Goal: Information Seeking & Learning: Learn about a topic

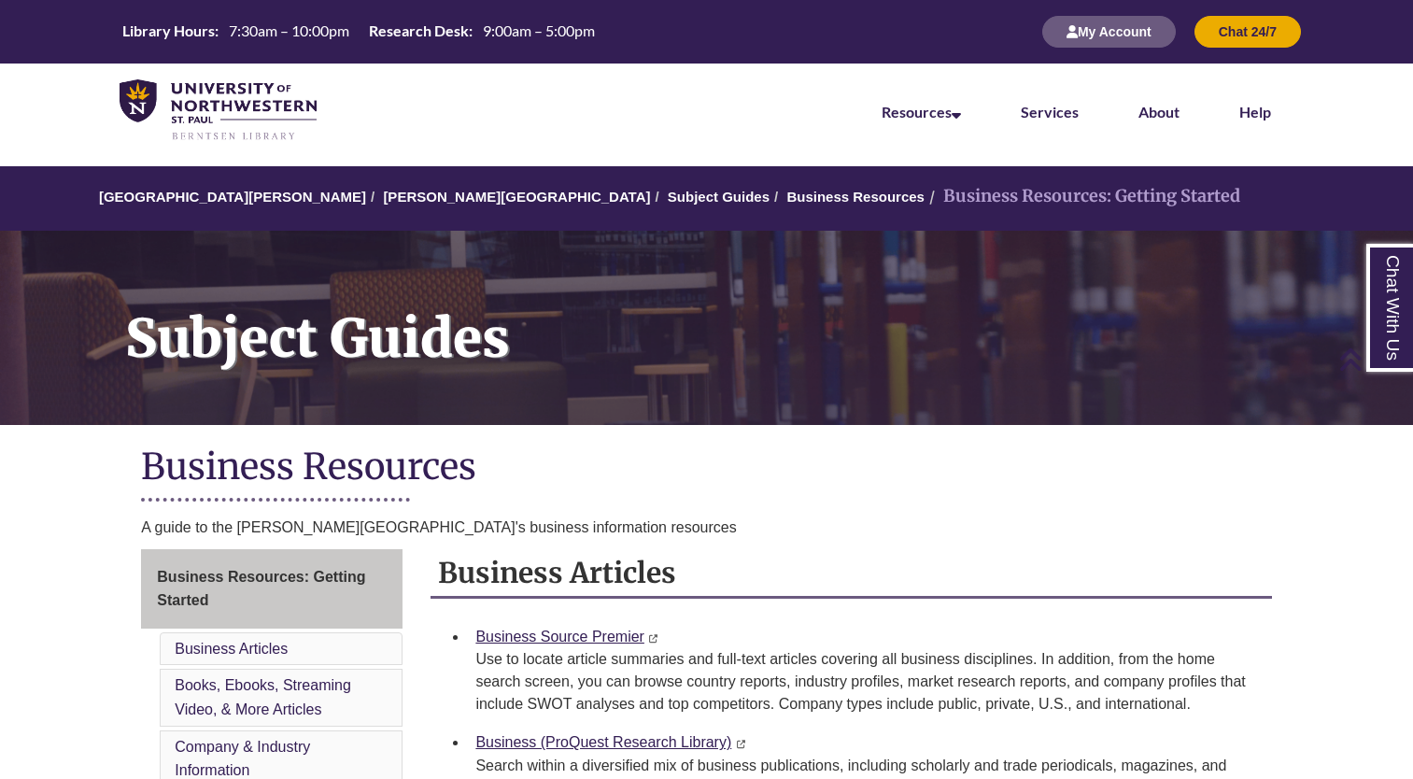
scroll to position [549, 0]
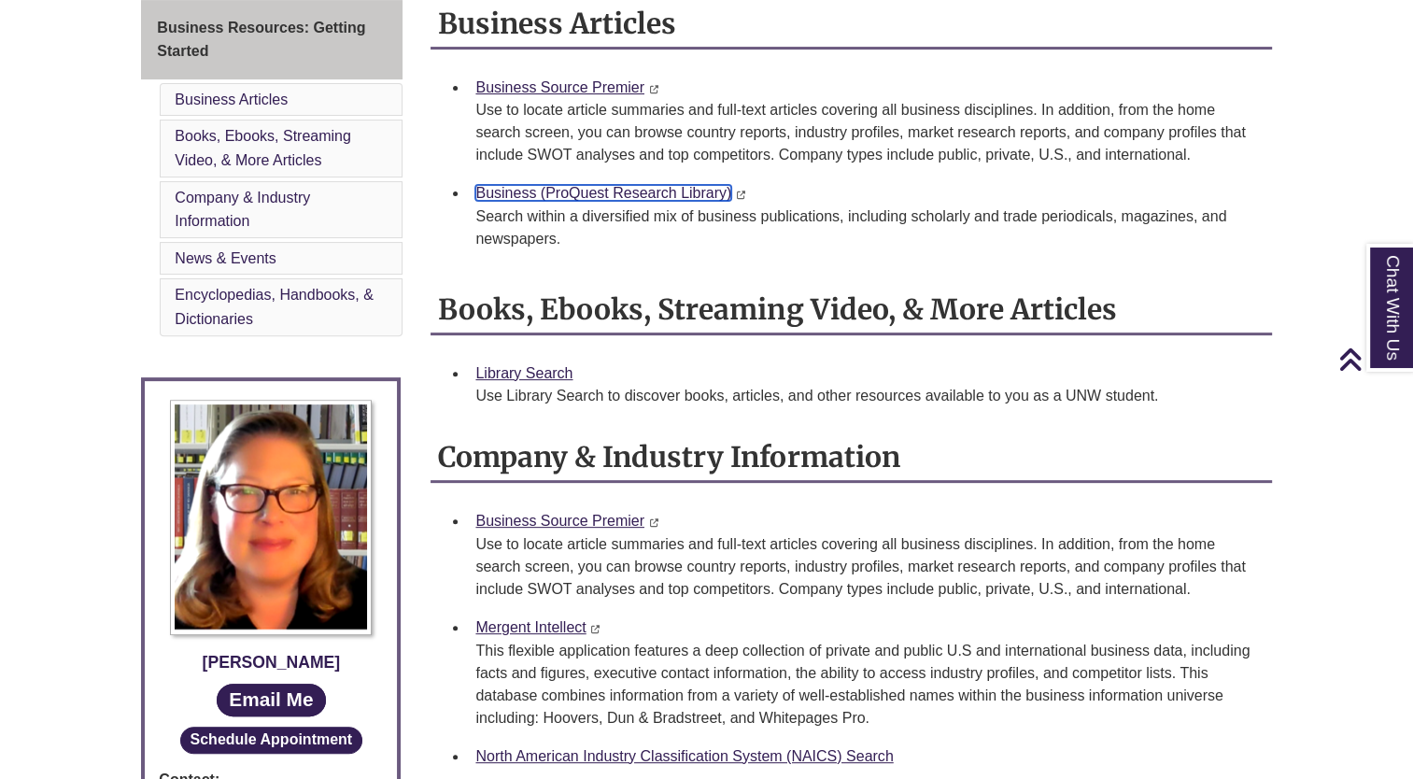
click at [639, 190] on link "Business (ProQuest Research Library)" at bounding box center [603, 193] width 256 height 16
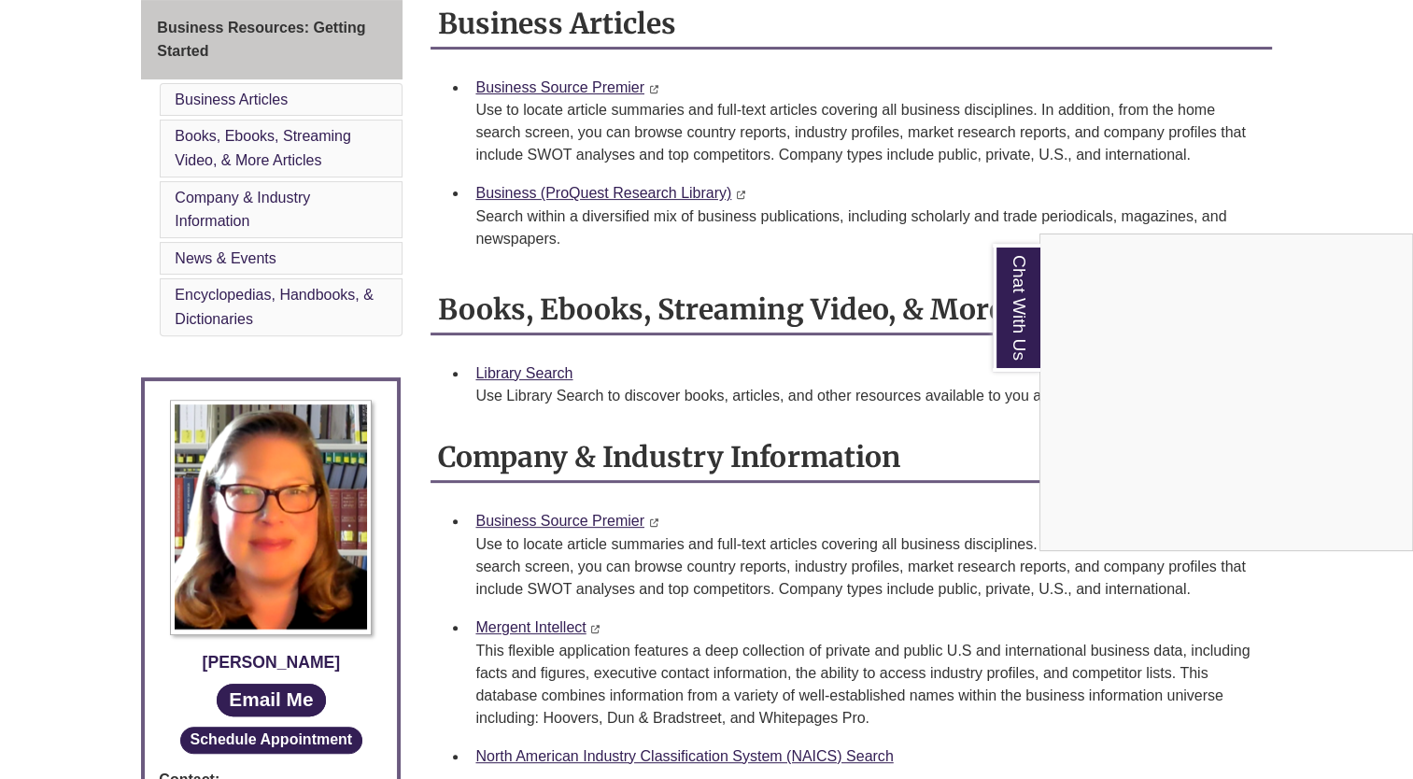
click at [952, 120] on div "Chat With Us" at bounding box center [706, 389] width 1413 height 779
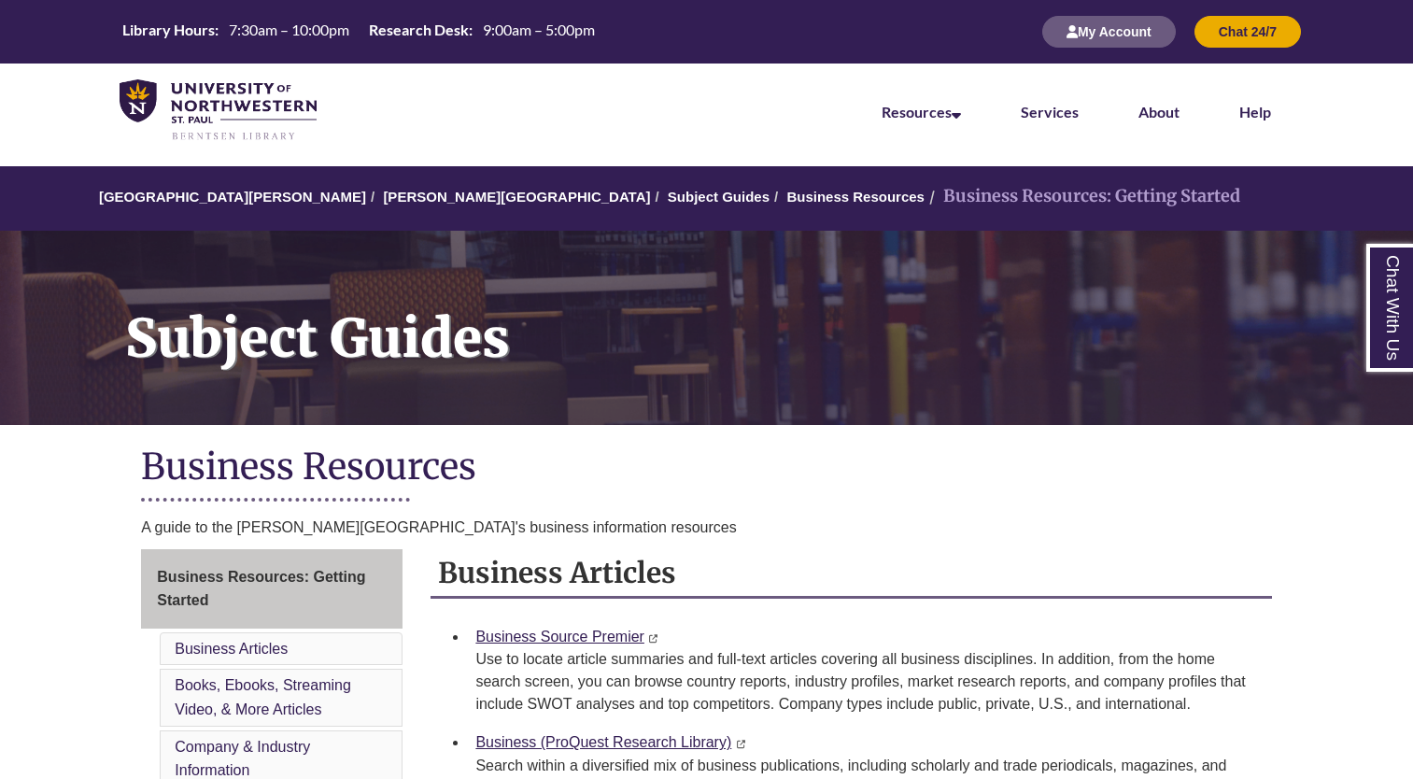
scroll to position [549, 0]
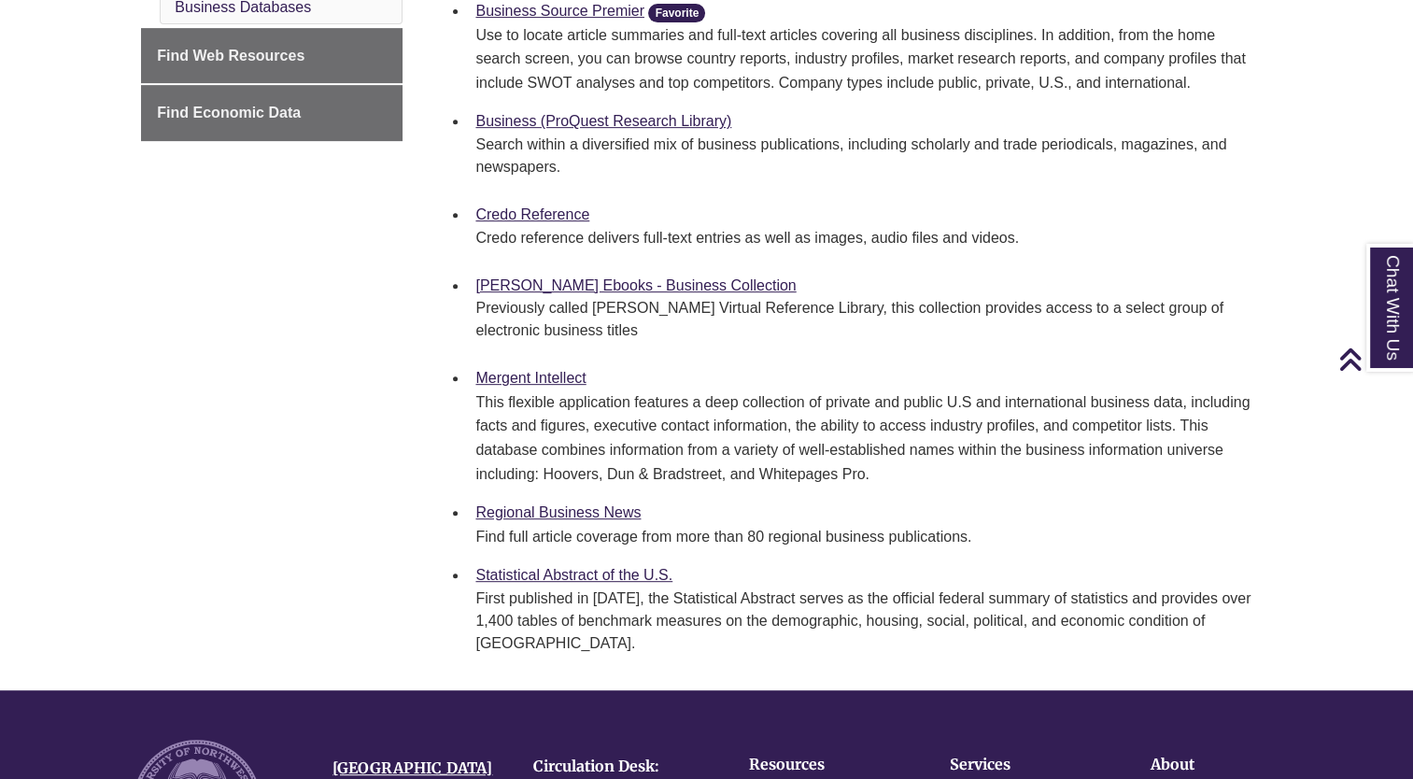
scroll to position [807, 0]
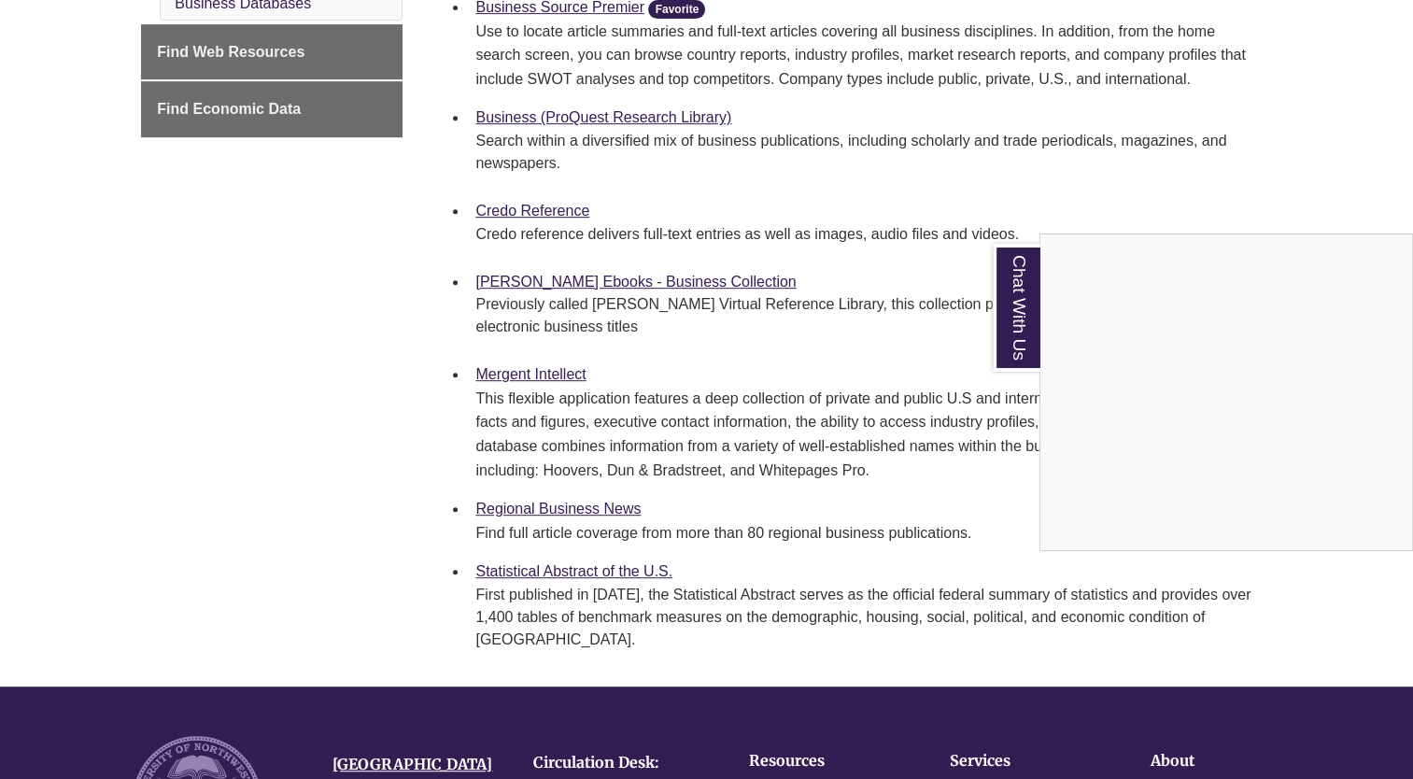
click at [585, 568] on div "Chat With Us" at bounding box center [706, 389] width 1413 height 779
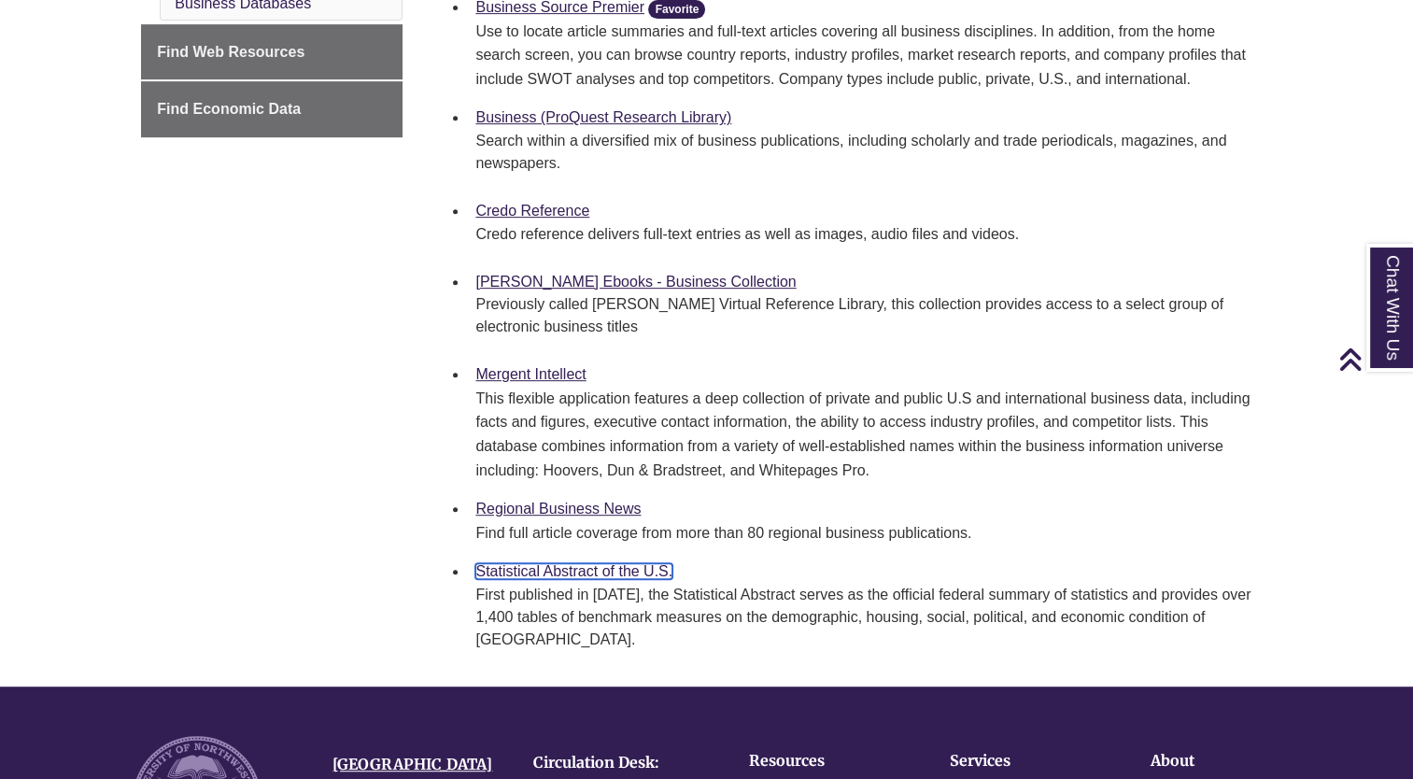
click at [585, 568] on link "Statistical Abstract of the U.S." at bounding box center [573, 571] width 197 height 16
click at [564, 368] on link "Mergent Intellect" at bounding box center [530, 374] width 110 height 16
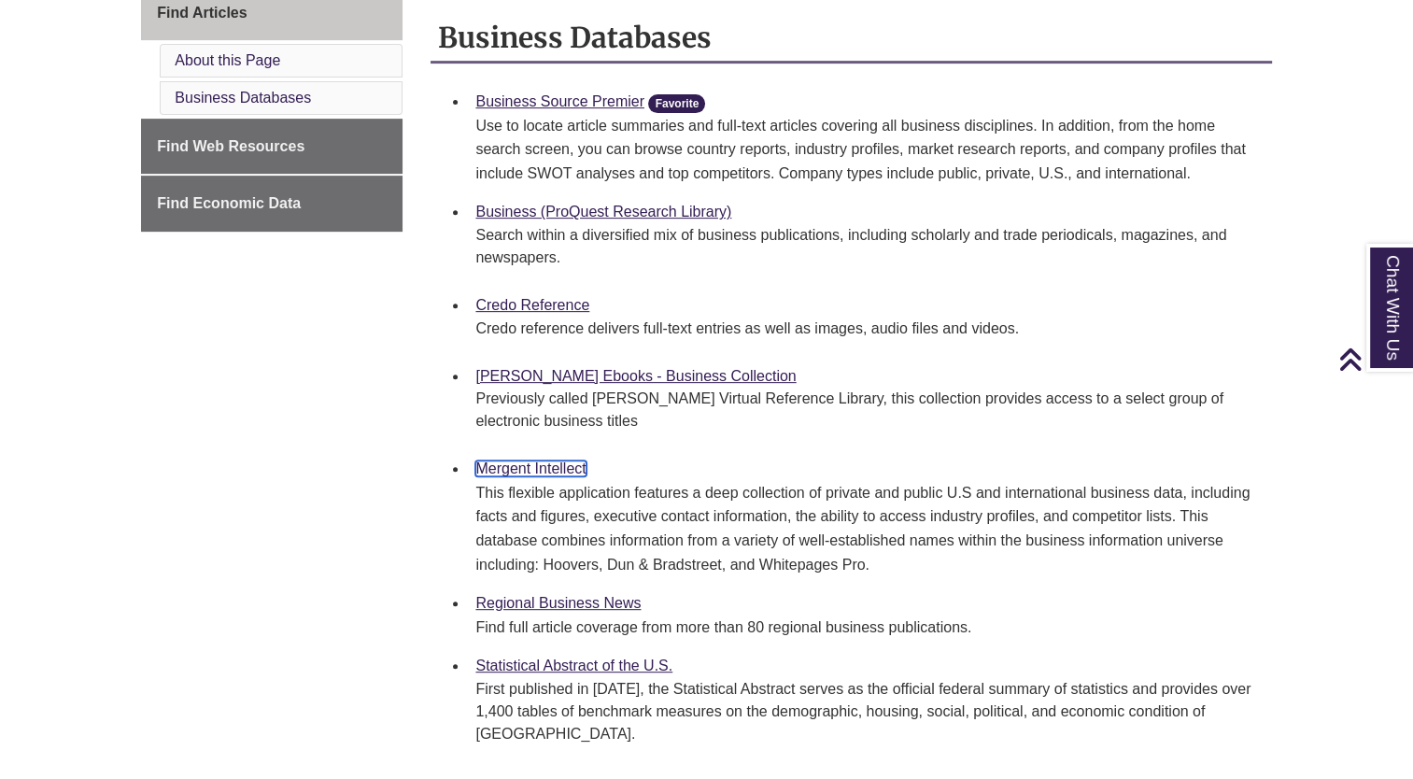
scroll to position [706, 0]
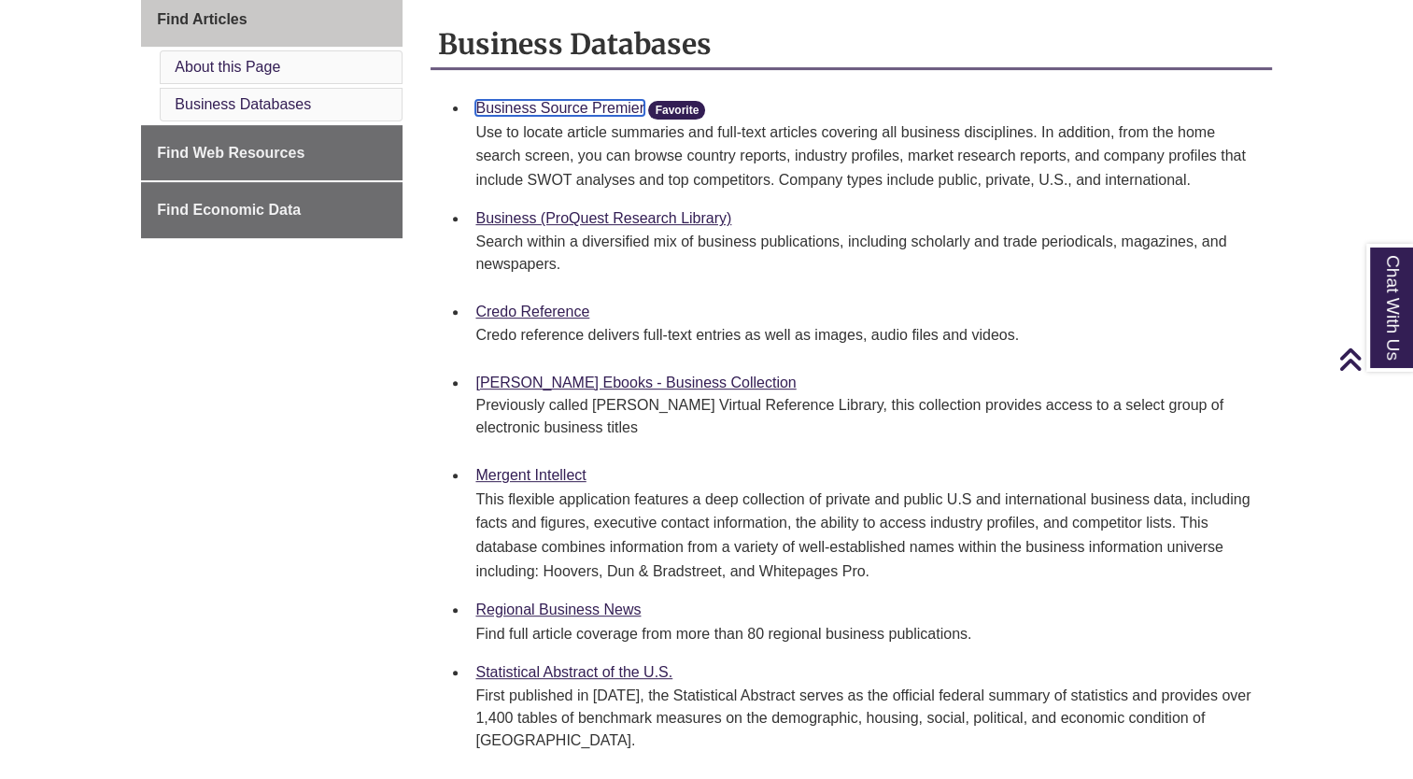
click at [515, 109] on link "Business Source Premier" at bounding box center [559, 108] width 169 height 16
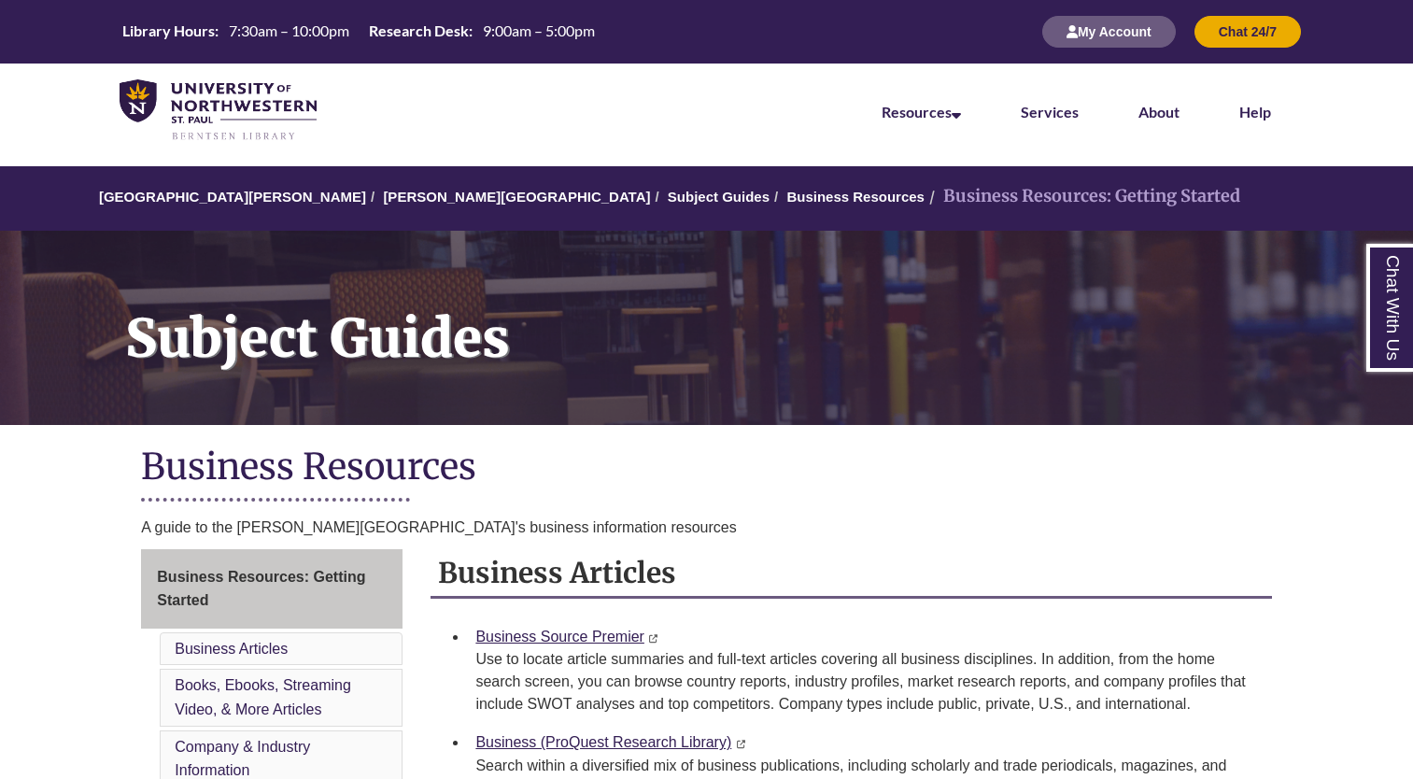
scroll to position [549, 0]
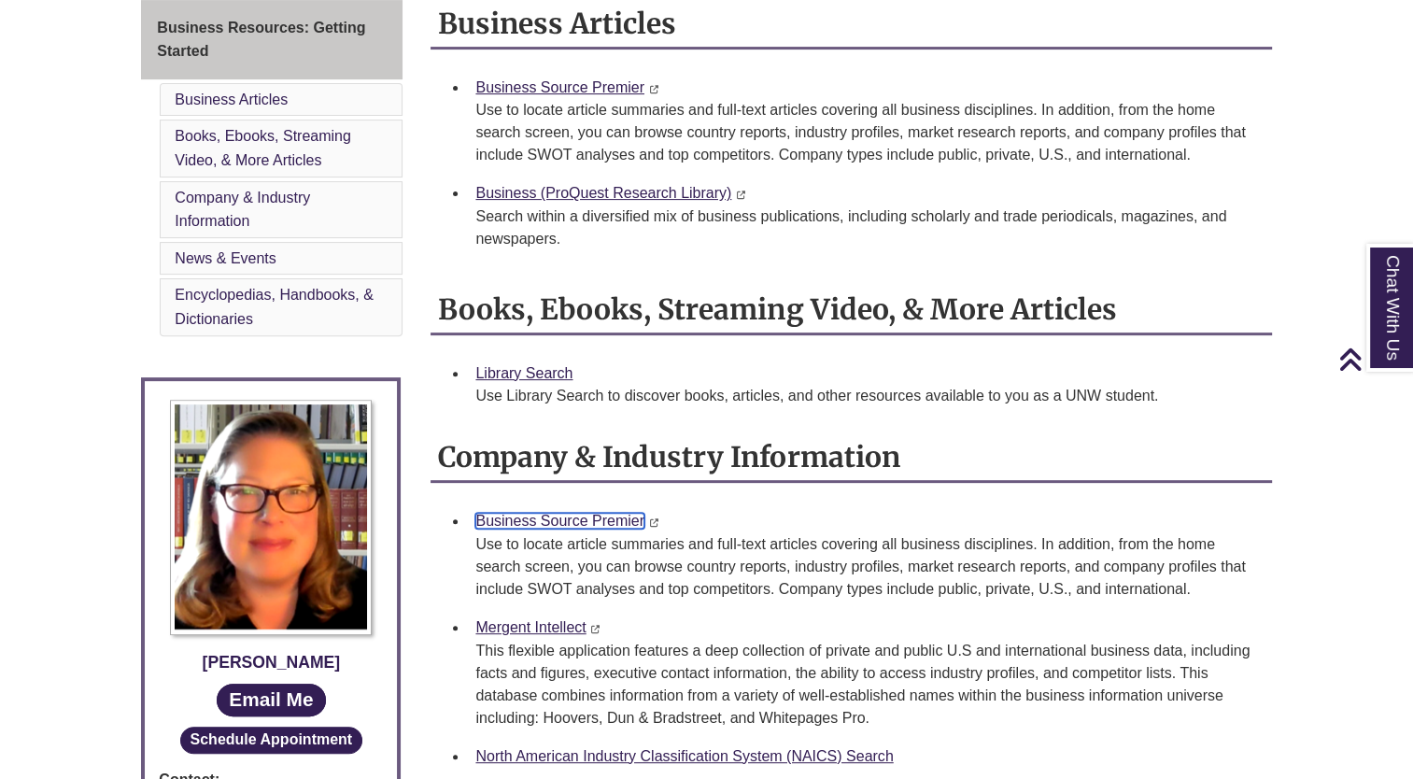
click at [550, 514] on link "Business Source Premier" at bounding box center [559, 521] width 169 height 16
click at [618, 88] on link "Business Source Premier" at bounding box center [559, 87] width 169 height 16
